Goal: Transaction & Acquisition: Register for event/course

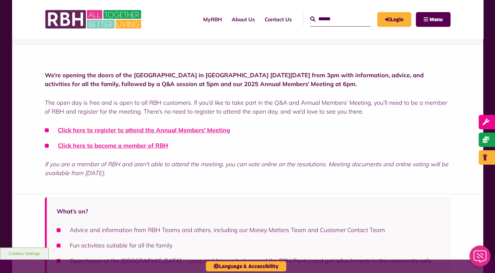
scroll to position [164, 0]
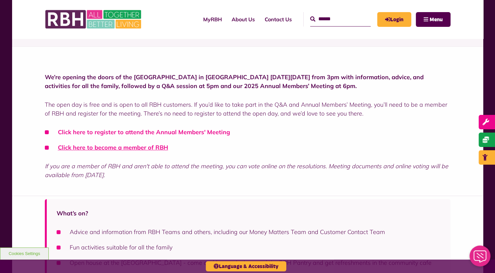
click at [206, 131] on link "Click here to register to attend the Annual Members' Meeting" at bounding box center [144, 132] width 172 height 8
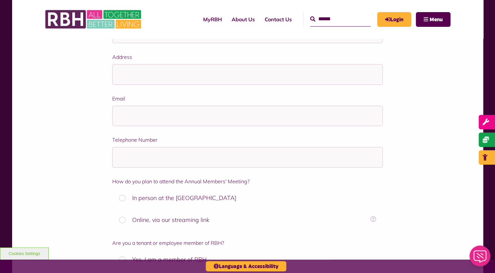
scroll to position [33, 0]
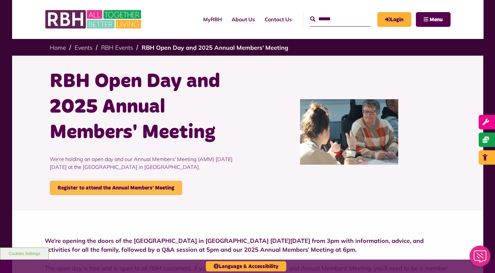
click at [154, 189] on link "Register to attend the Annual Members' Meeting" at bounding box center [116, 188] width 133 height 14
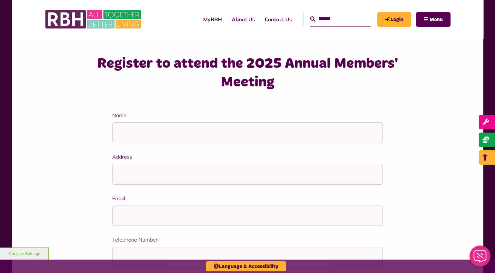
scroll to position [131, 0]
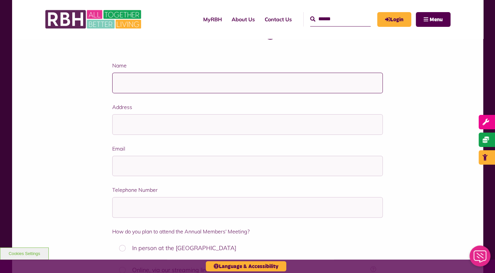
click at [220, 81] on input "Name" at bounding box center [247, 83] width 271 height 21
type input "**********"
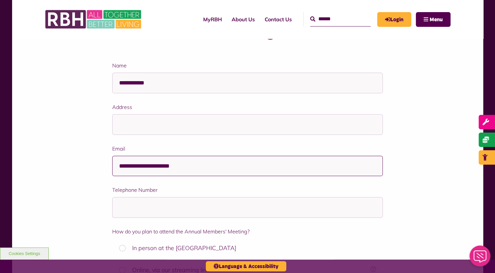
type input "**********"
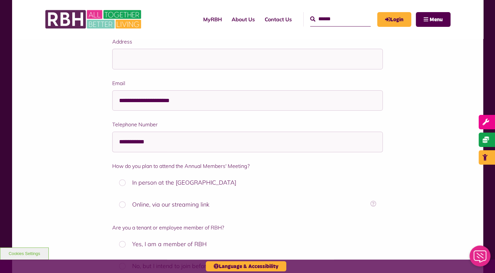
click at [122, 179] on label "In person at the [GEOGRAPHIC_DATA]" at bounding box center [247, 182] width 271 height 19
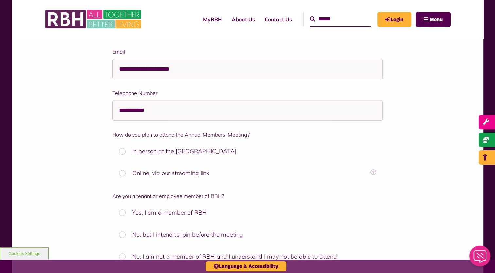
scroll to position [262, 0]
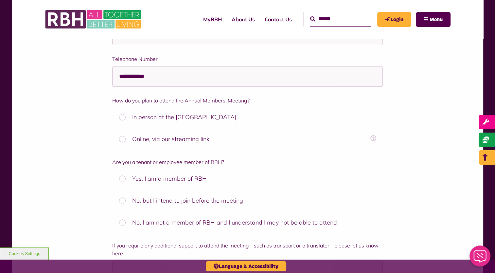
click at [124, 175] on label "Yes, I am a member of RBH" at bounding box center [247, 178] width 271 height 19
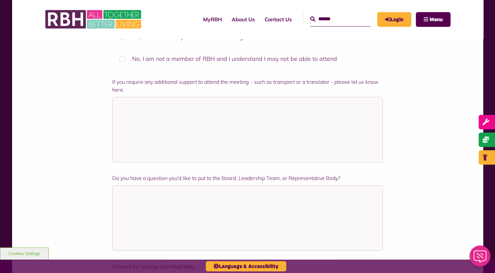
scroll to position [622, 0]
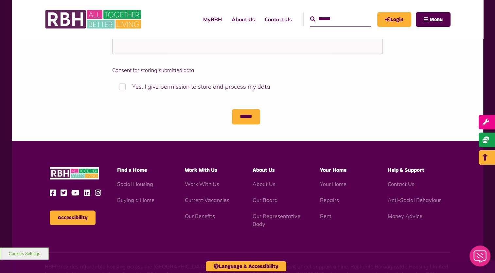
click at [190, 87] on label "Yes, I give permission to store and process my data" at bounding box center [247, 86] width 271 height 19
click at [243, 118] on input "******" at bounding box center [246, 116] width 28 height 15
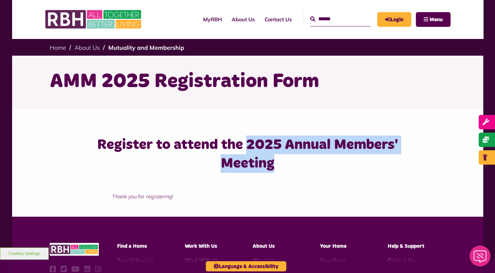
drag, startPoint x: 279, startPoint y: 169, endPoint x: 249, endPoint y: 143, distance: 39.0
click at [249, 143] on h3 "Register to attend the 2025 Annual Members' Meeting" at bounding box center [248, 154] width 338 height 37
